Goal: Information Seeking & Learning: Learn about a topic

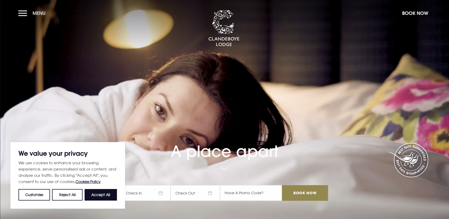
click at [20, 18] on button "Menu" at bounding box center [33, 13] width 30 height 11
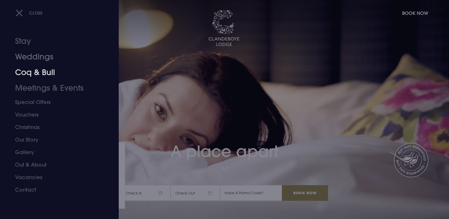
click at [33, 55] on link "Weddings" at bounding box center [56, 57] width 82 height 16
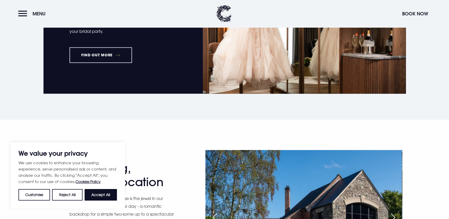
scroll to position [331, 0]
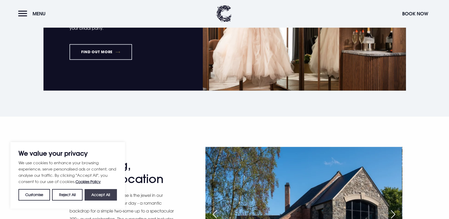
click at [95, 197] on button "Accept All" at bounding box center [101, 194] width 32 height 11
checkbox input "true"
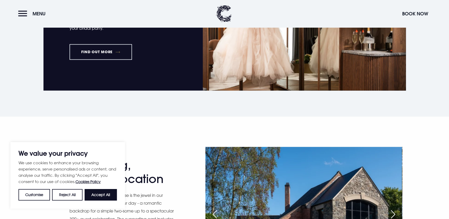
checkbox input "true"
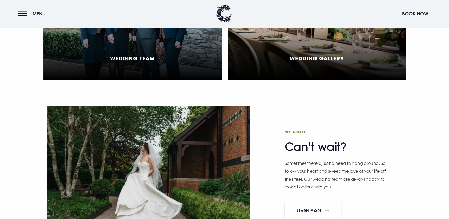
scroll to position [1396, 0]
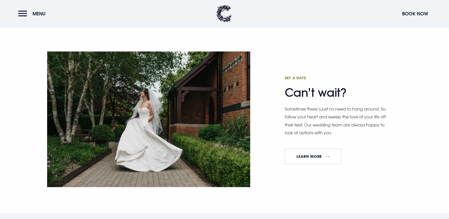
click at [195, 178] on img at bounding box center [148, 118] width 203 height 135
click at [195, 141] on img at bounding box center [148, 118] width 203 height 135
click at [305, 152] on link "Learn More" at bounding box center [313, 156] width 57 height 16
